Goal: Check status: Check status

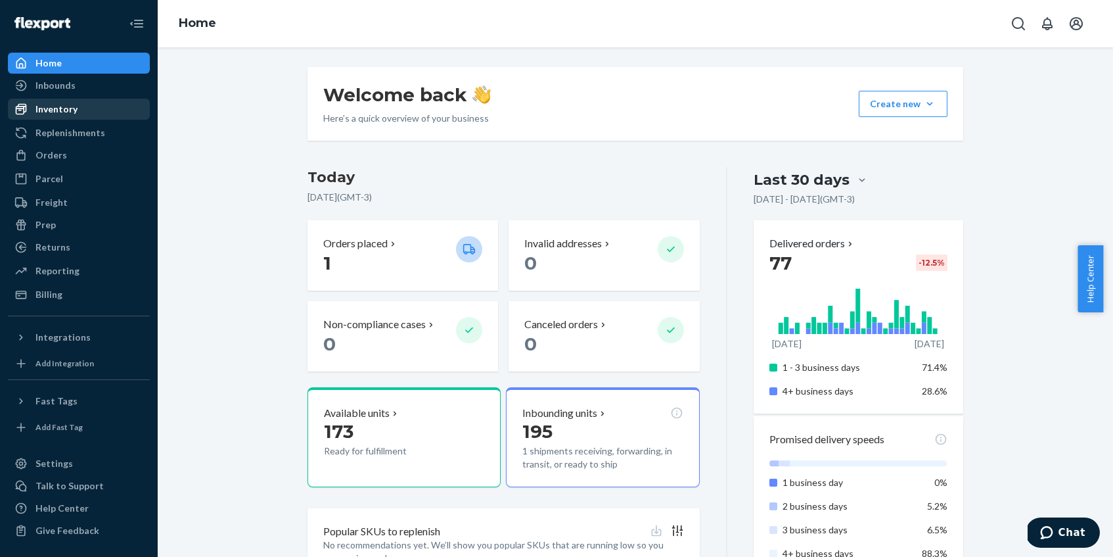
click at [94, 101] on div "Inventory" at bounding box center [78, 109] width 139 height 18
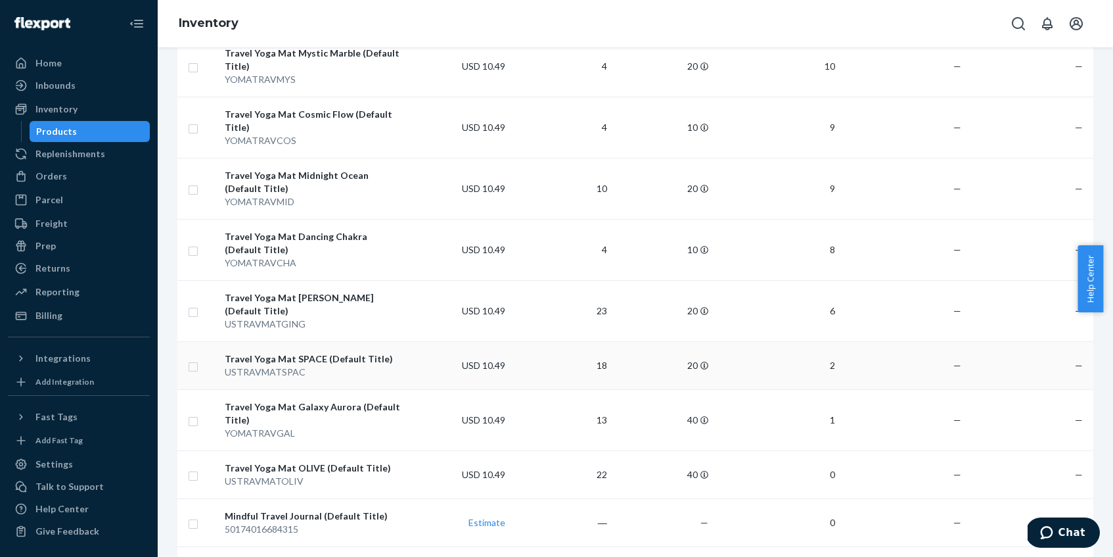
scroll to position [350, 0]
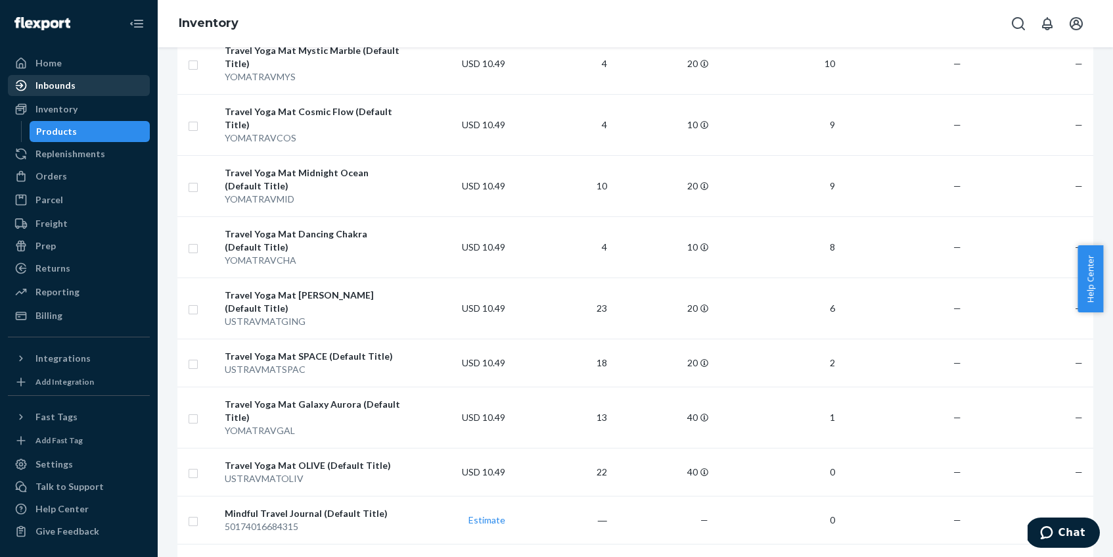
click at [93, 86] on div "Inbounds" at bounding box center [78, 85] width 139 height 18
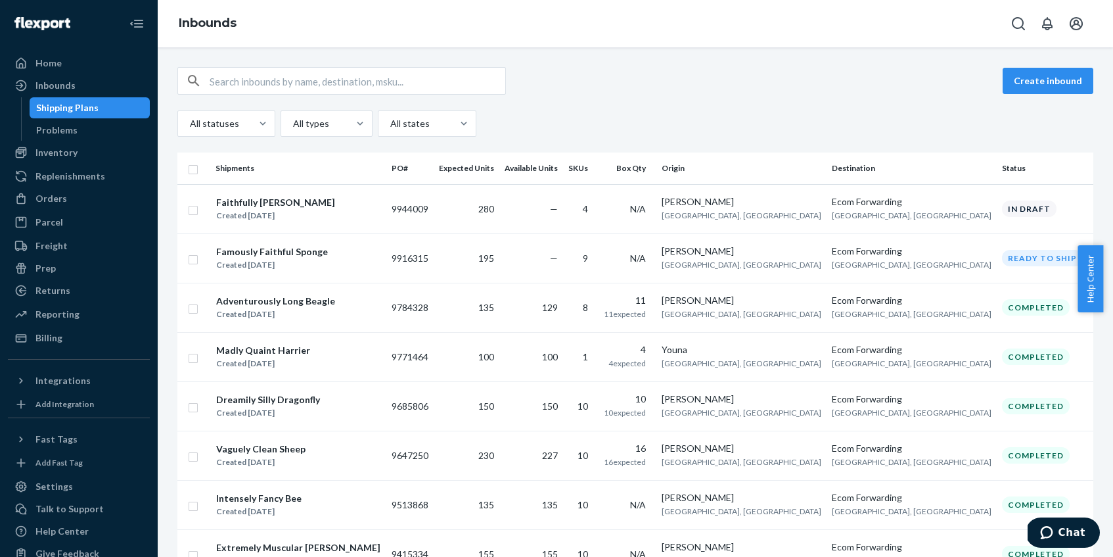
click at [357, 200] on div "Faithfully Jolly Gaur Created [DATE]" at bounding box center [299, 209] width 166 height 28
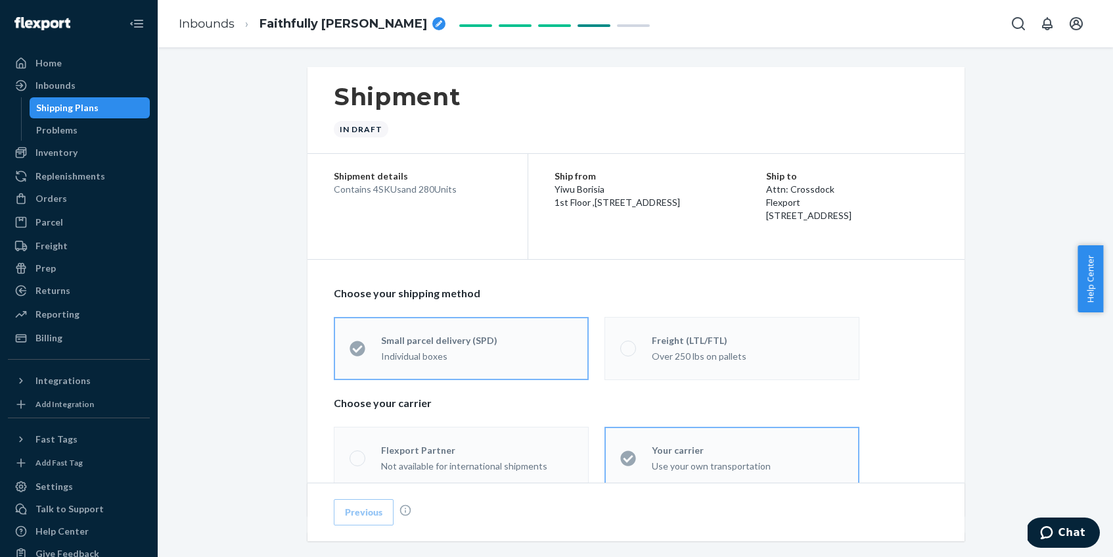
click at [685, 85] on div "Shipment In draft" at bounding box center [636, 110] width 657 height 87
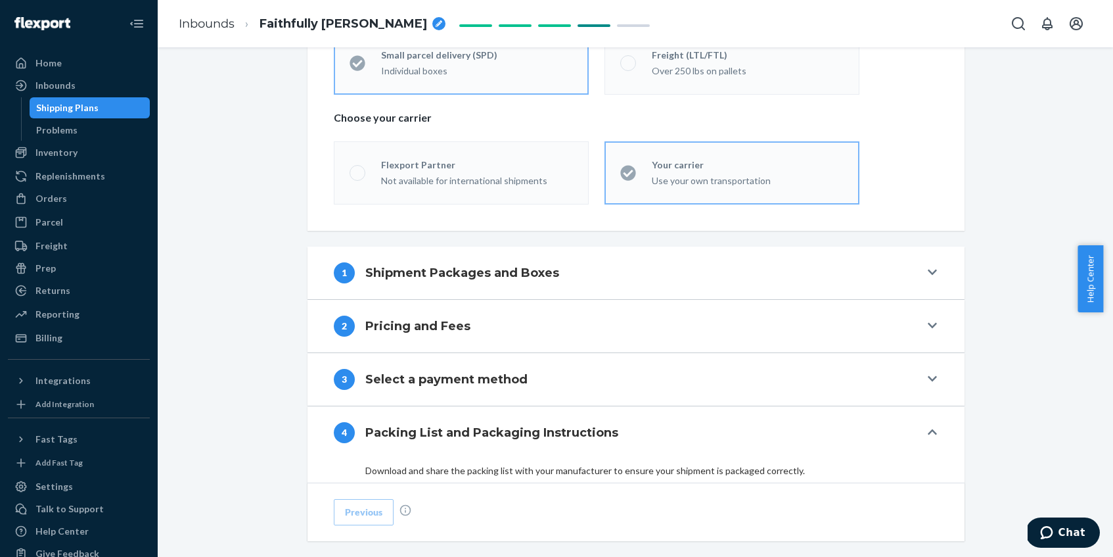
scroll to position [287, 0]
click at [748, 269] on div "1 Shipment Packages and Boxes" at bounding box center [627, 270] width 586 height 21
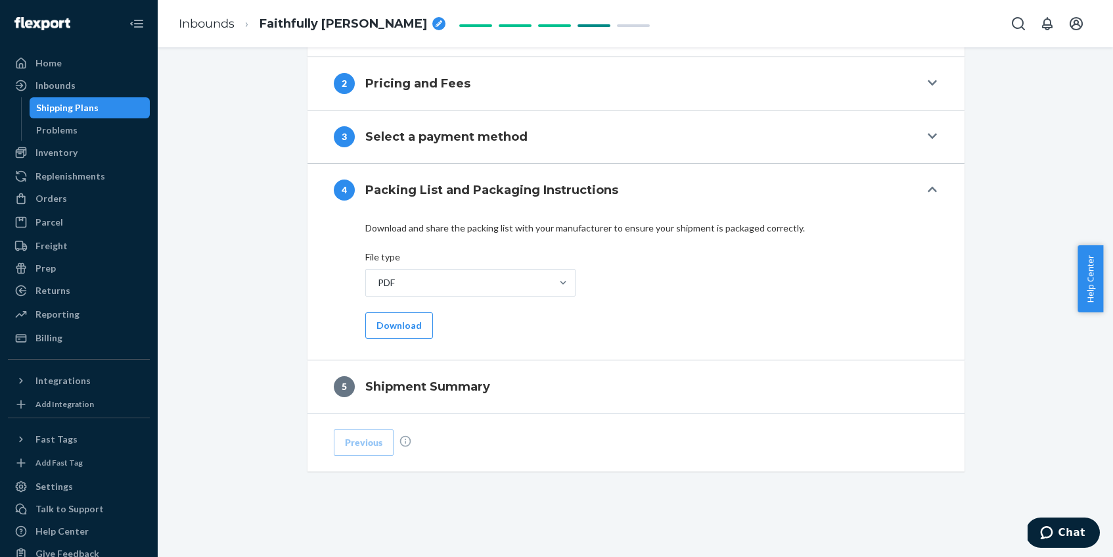
scroll to position [963, 0]
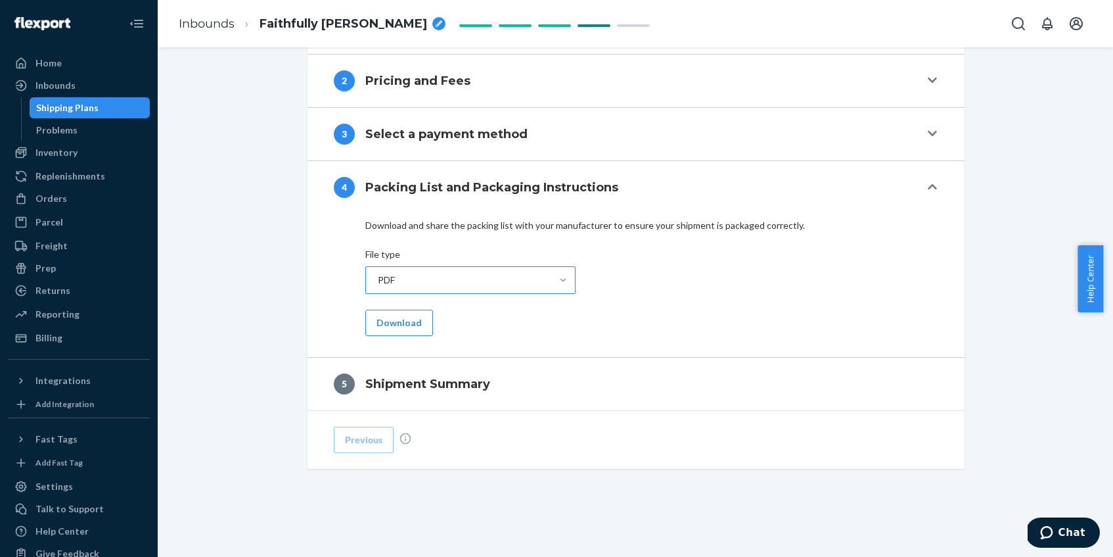
click at [646, 267] on div "PDF" at bounding box center [635, 287] width 541 height 43
click at [378, 273] on input "PDF" at bounding box center [377, 279] width 1 height 13
click at [921, 181] on button "4 Packing List and Packaging Instructions" at bounding box center [636, 187] width 657 height 53
click at [928, 187] on icon at bounding box center [932, 186] width 9 height 5
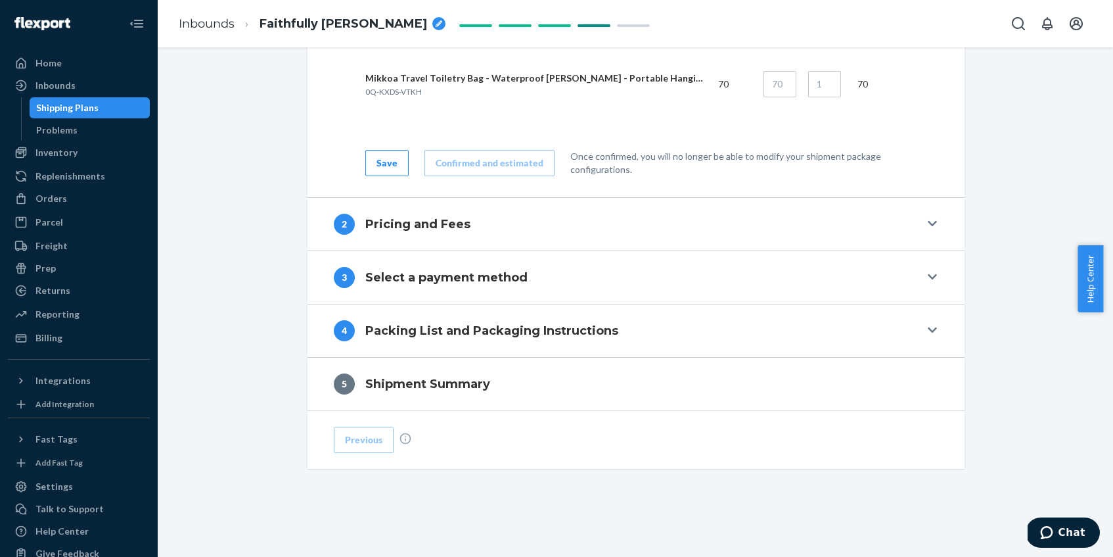
scroll to position [0, 0]
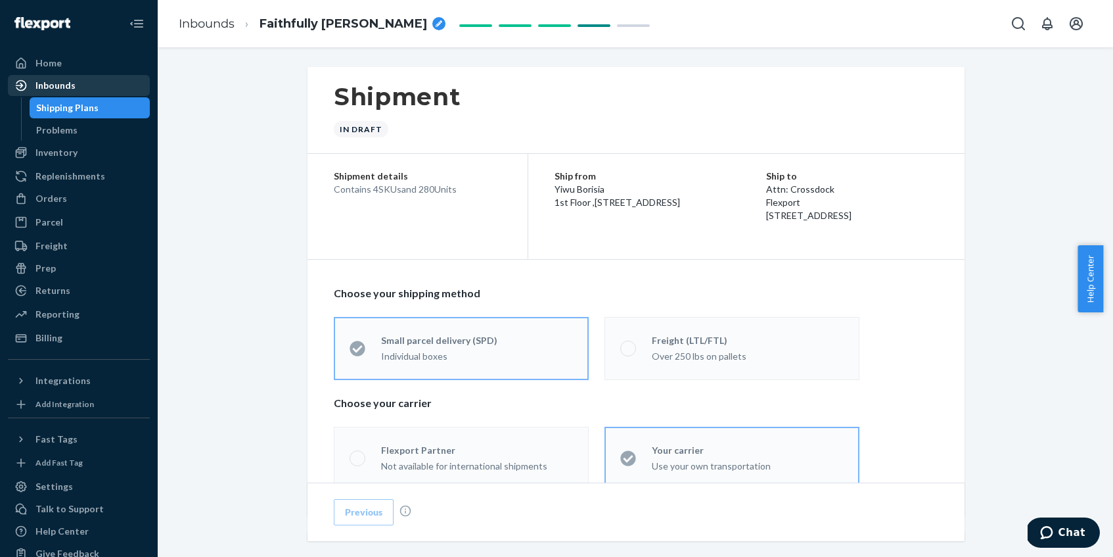
click at [71, 80] on div "Inbounds" at bounding box center [55, 85] width 40 height 13
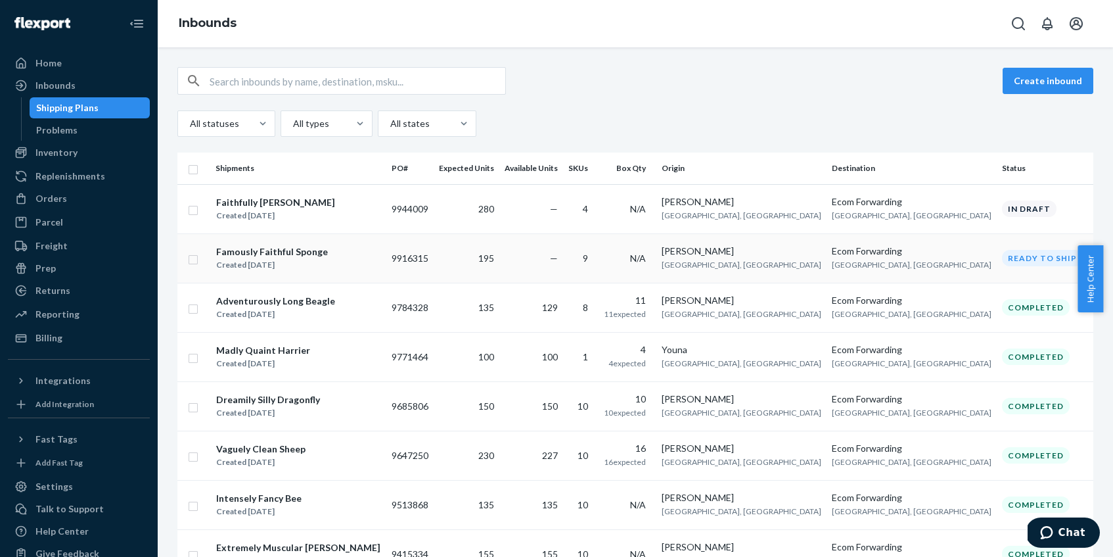
click at [348, 265] on div "Famously Faithful Sponge Created [DATE]" at bounding box center [299, 258] width 166 height 28
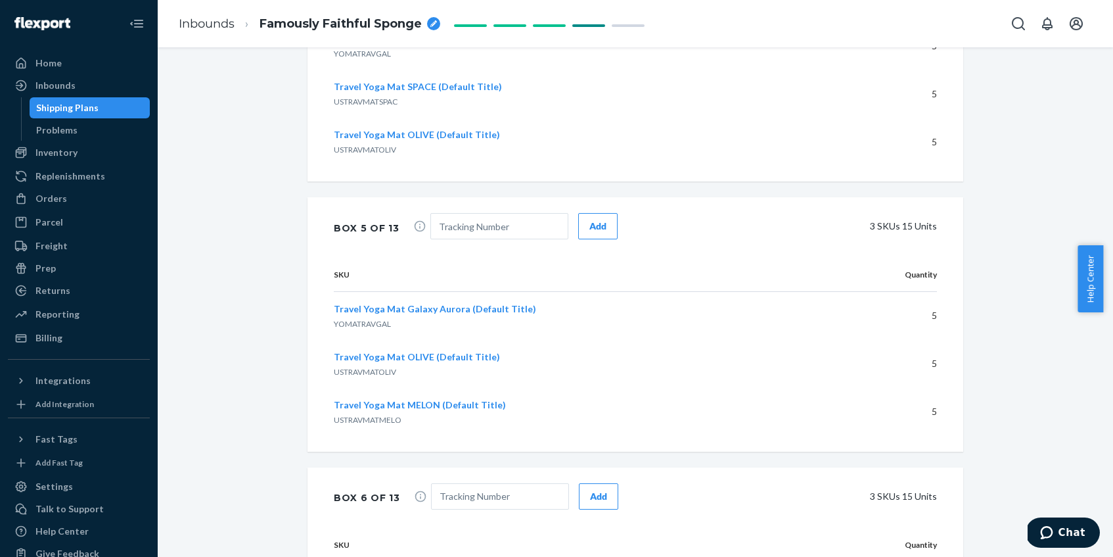
scroll to position [2065, 0]
